Goal: Information Seeking & Learning: Learn about a topic

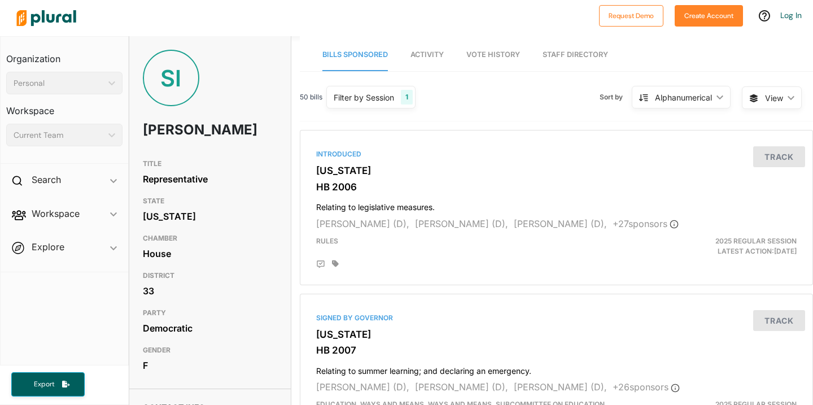
click at [583, 55] on link "Staff Directory" at bounding box center [576, 55] width 66 height 32
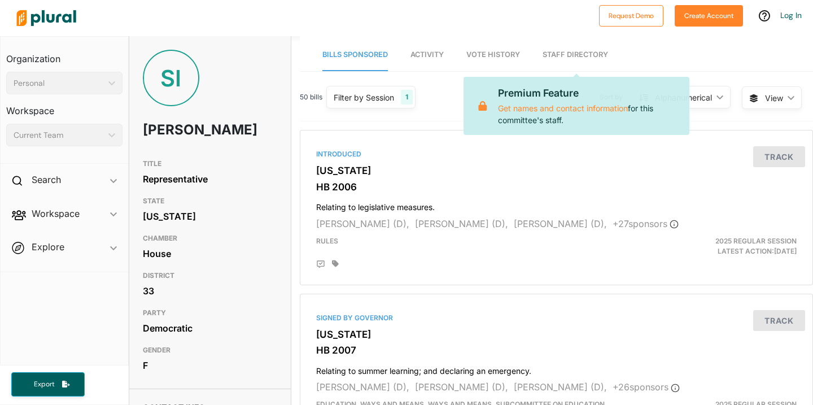
click at [443, 93] on div "50 bills Filter by Session 1 Filter by Session close Current Sessions Oregon 20…" at bounding box center [556, 101] width 513 height 39
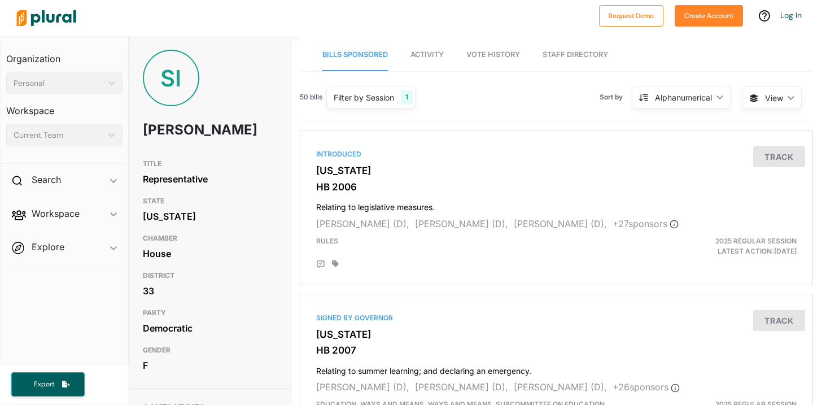
click at [77, 223] on span "Workspace ic_keyboard_arrow_down Members Bills Tags Saved Searches Activity" at bounding box center [65, 215] width 128 height 30
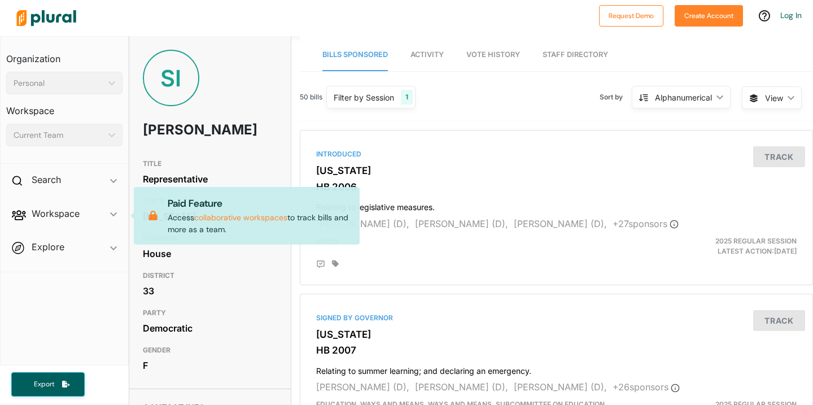
click at [262, 25] on div at bounding box center [302, 18] width 582 height 40
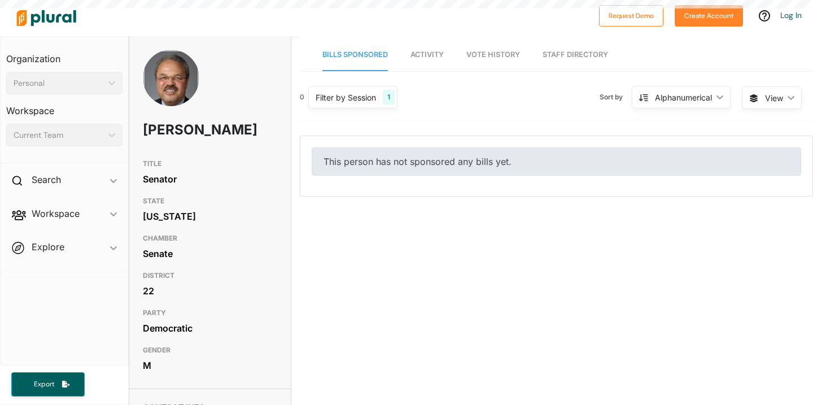
click at [565, 62] on link "Staff Directory" at bounding box center [576, 55] width 66 height 32
